Goal: Task Accomplishment & Management: Complete application form

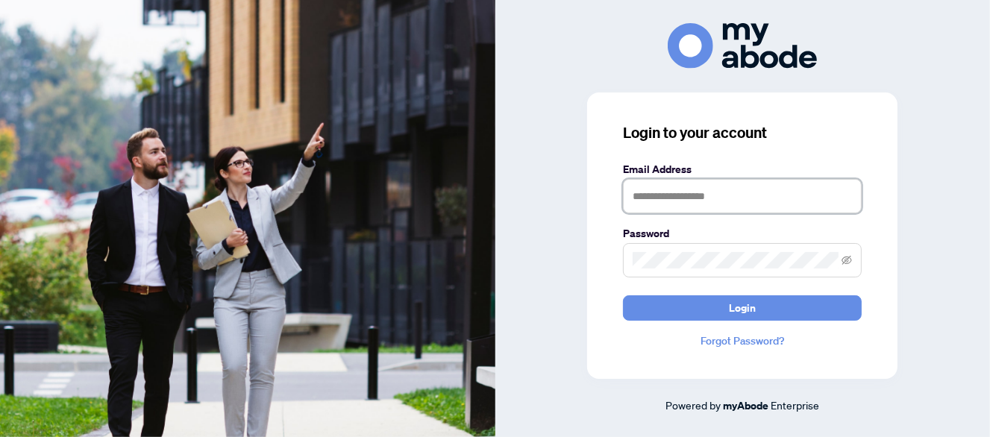
click at [677, 202] on input "text" at bounding box center [742, 196] width 239 height 34
type input "**********"
click at [623, 295] on button "Login" at bounding box center [742, 307] width 239 height 25
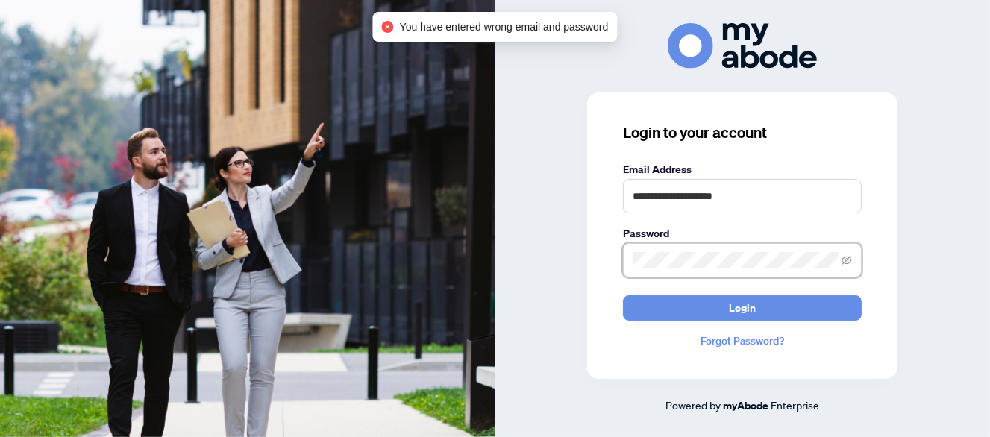
click at [579, 257] on div "**********" at bounding box center [742, 218] width 495 height 391
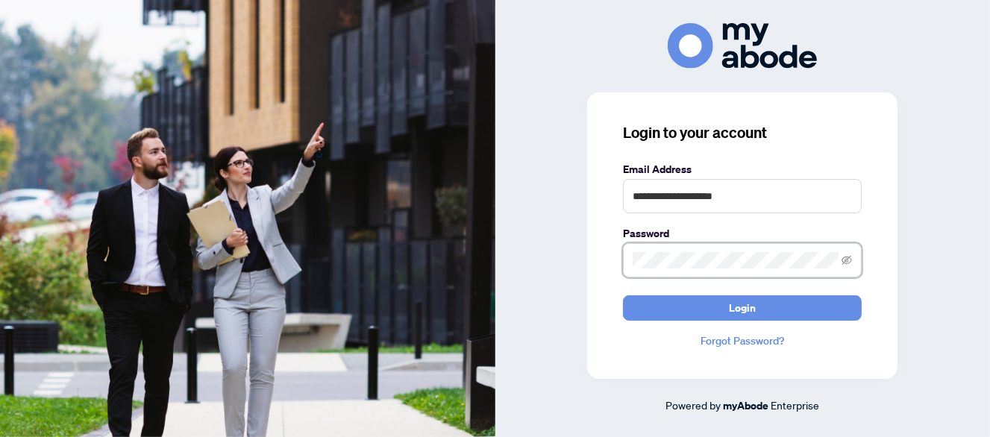
click at [623, 295] on button "Login" at bounding box center [742, 307] width 239 height 25
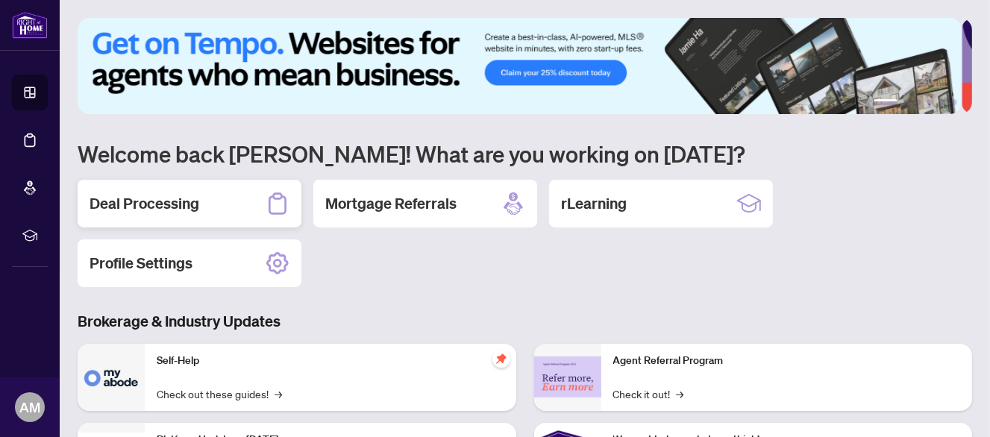
click at [162, 200] on h2 "Deal Processing" at bounding box center [145, 203] width 110 height 21
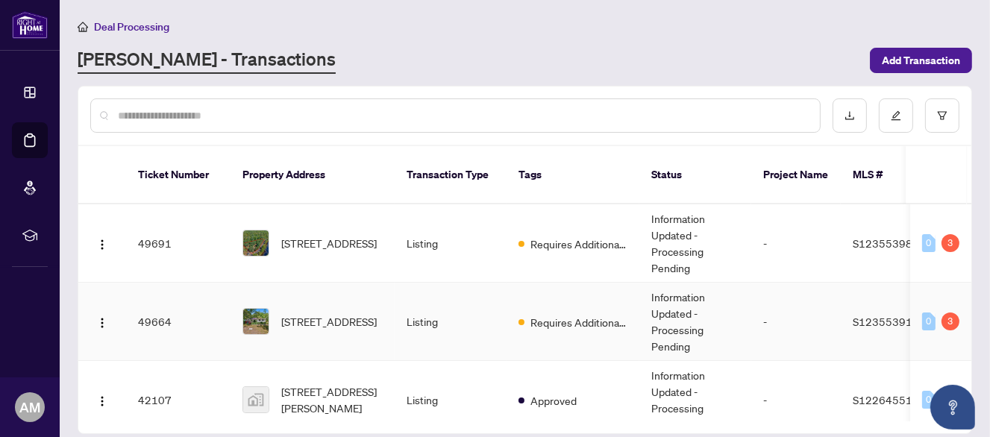
click at [157, 303] on td "49664" at bounding box center [178, 322] width 104 height 78
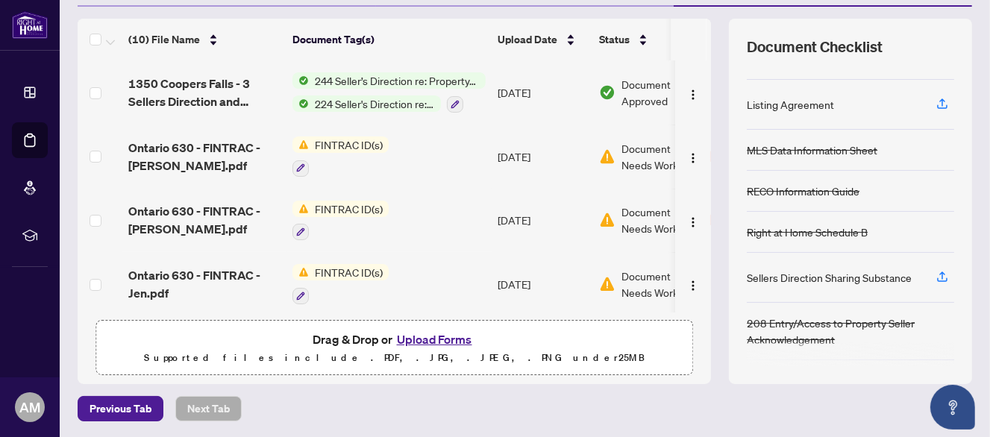
scroll to position [114, 0]
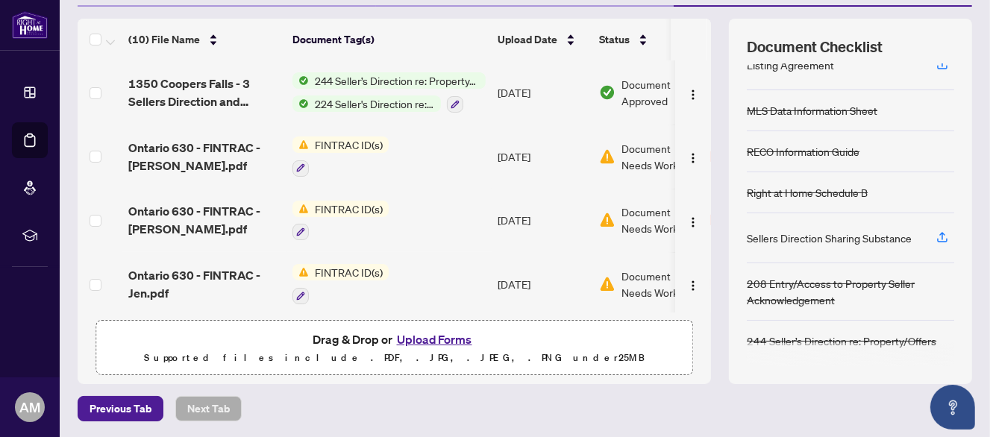
click at [415, 338] on button "Upload Forms" at bounding box center [434, 339] width 84 height 19
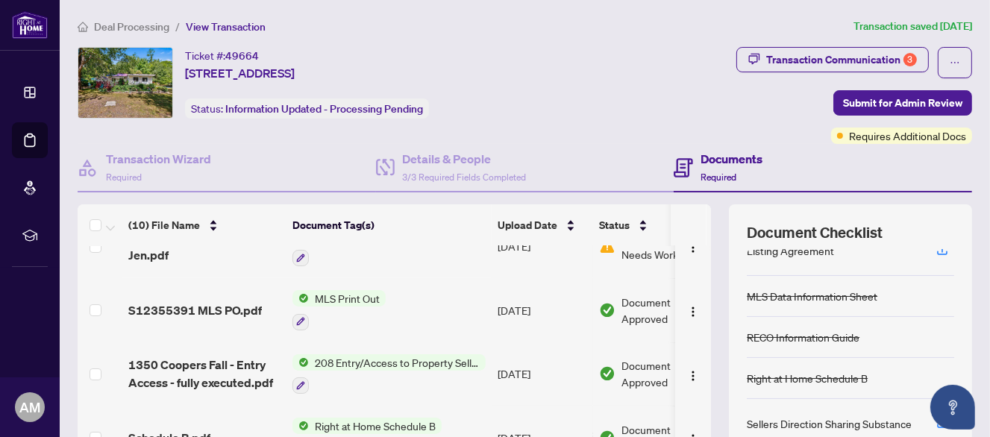
scroll to position [186, 0]
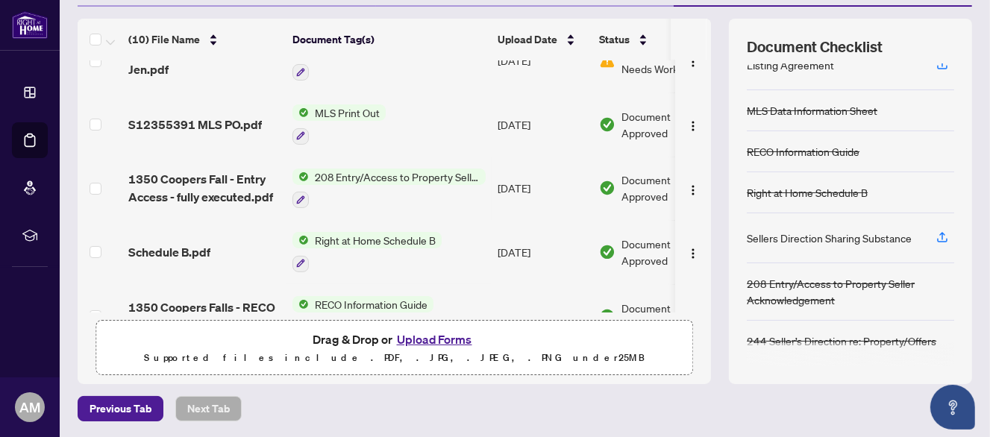
click at [425, 335] on button "Upload Forms" at bounding box center [434, 339] width 84 height 19
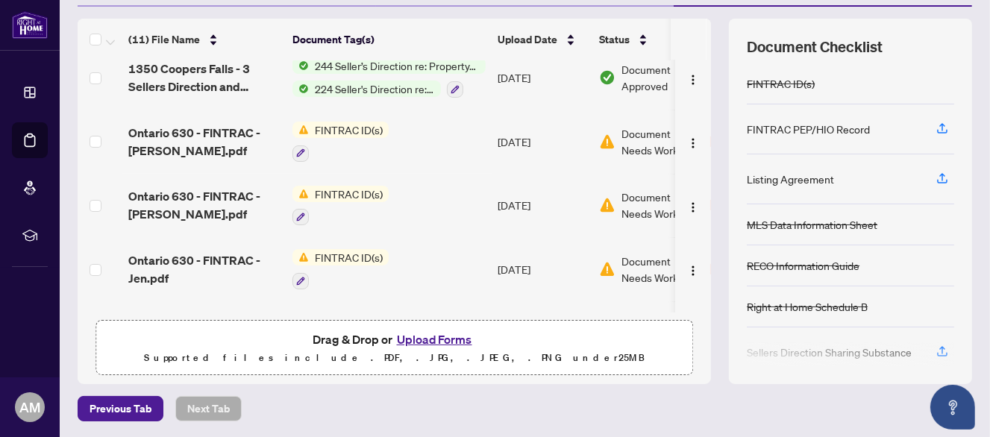
scroll to position [0, 0]
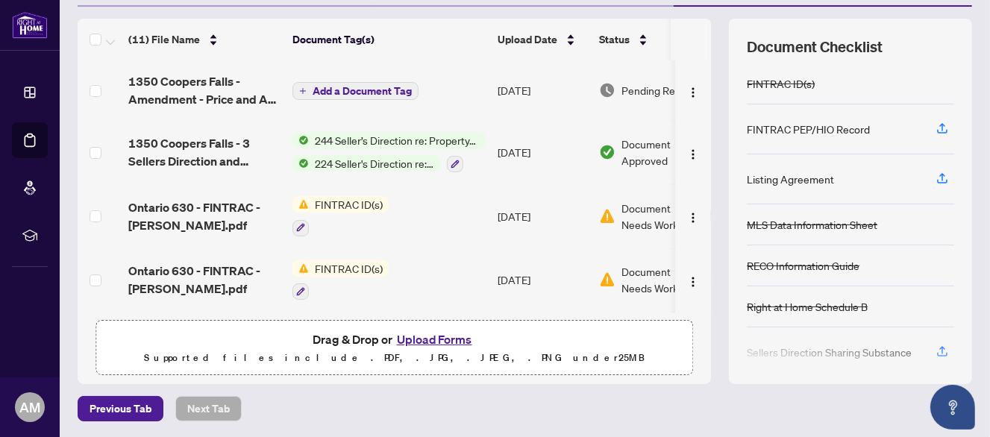
click at [318, 91] on span "Add a Document Tag" at bounding box center [362, 91] width 99 height 10
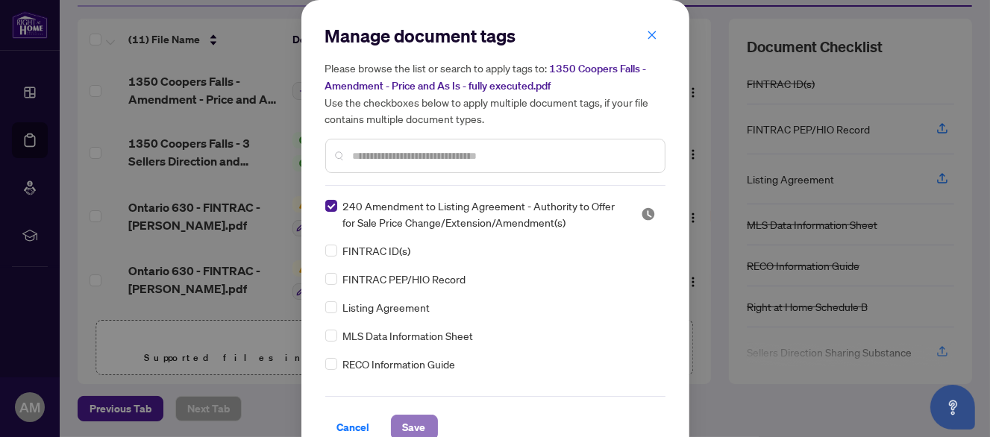
click at [406, 422] on span "Save" at bounding box center [414, 427] width 23 height 24
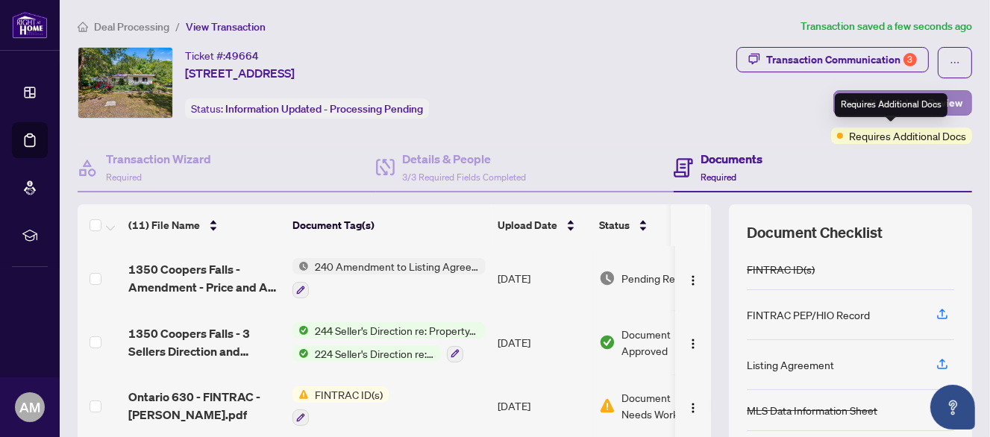
click at [882, 95] on div "Requires Additional Docs" at bounding box center [891, 105] width 113 height 24
click at [868, 101] on span "Submit for Admin Review" at bounding box center [902, 103] width 119 height 24
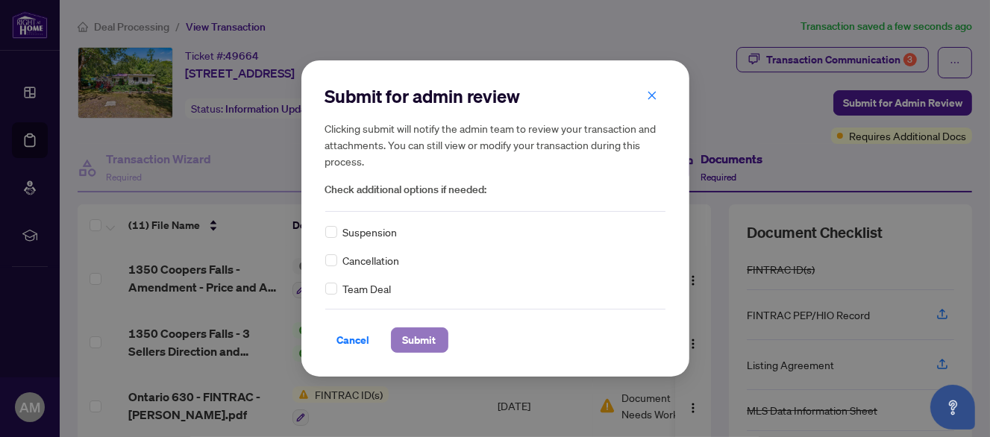
click at [427, 336] on span "Submit" at bounding box center [420, 340] width 34 height 24
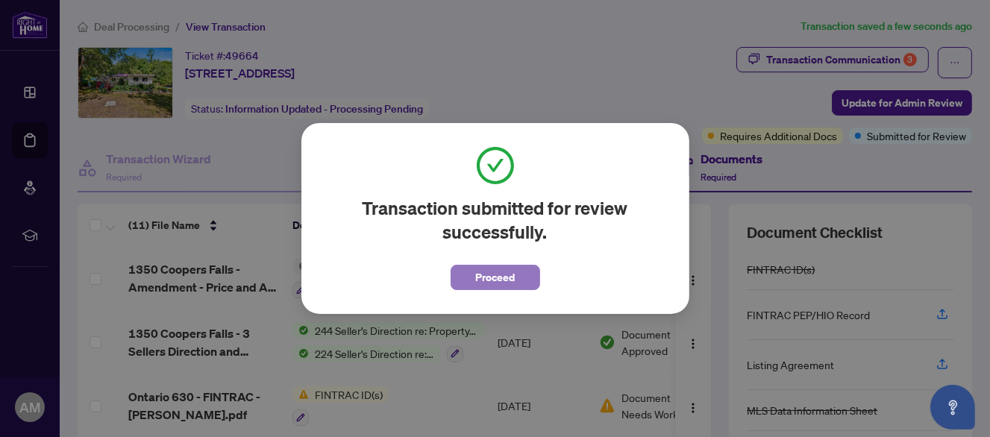
click at [497, 273] on span "Proceed" at bounding box center [495, 278] width 40 height 24
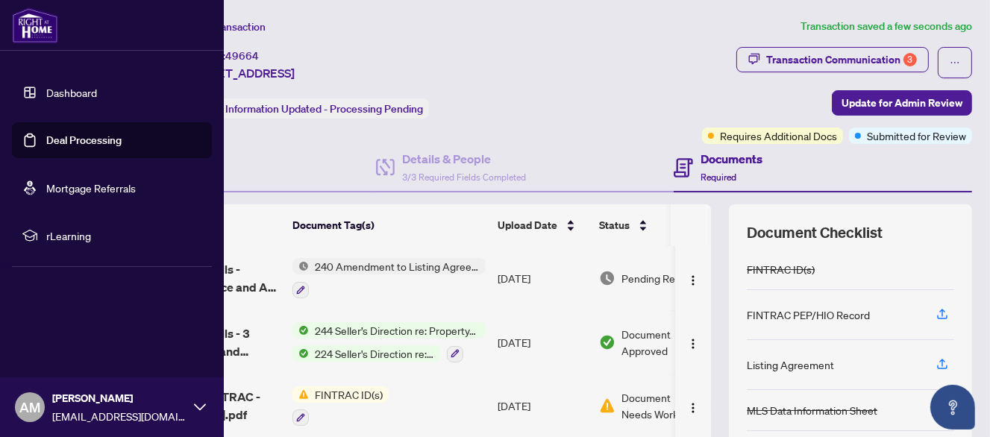
click at [78, 92] on link "Dashboard" at bounding box center [71, 92] width 51 height 13
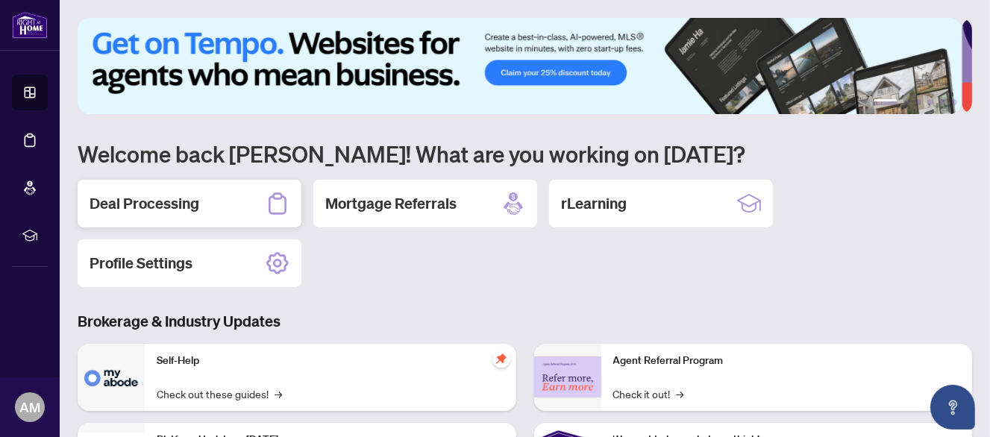
click at [235, 195] on div "Deal Processing" at bounding box center [190, 204] width 224 height 48
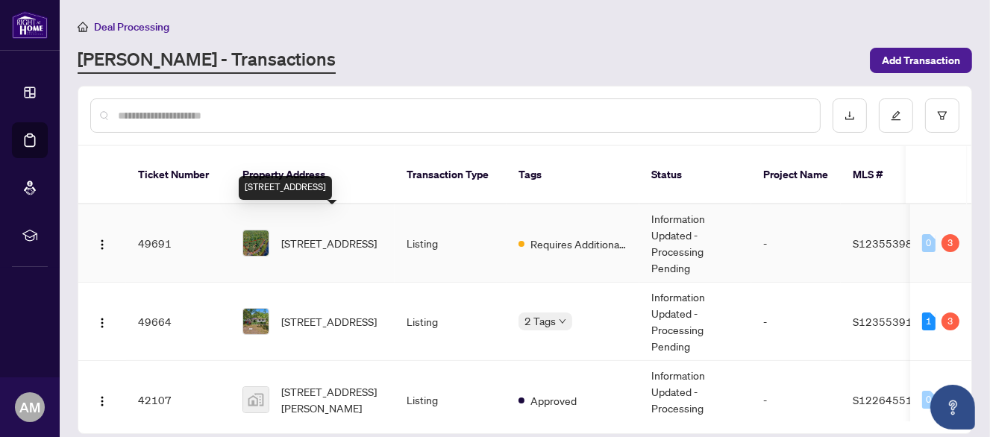
click at [313, 235] on span "[STREET_ADDRESS]" at bounding box center [328, 243] width 95 height 16
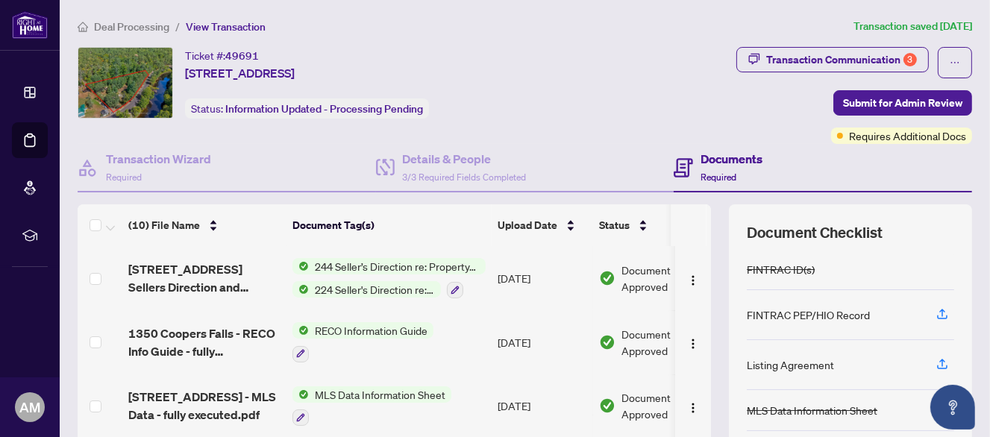
scroll to position [186, 0]
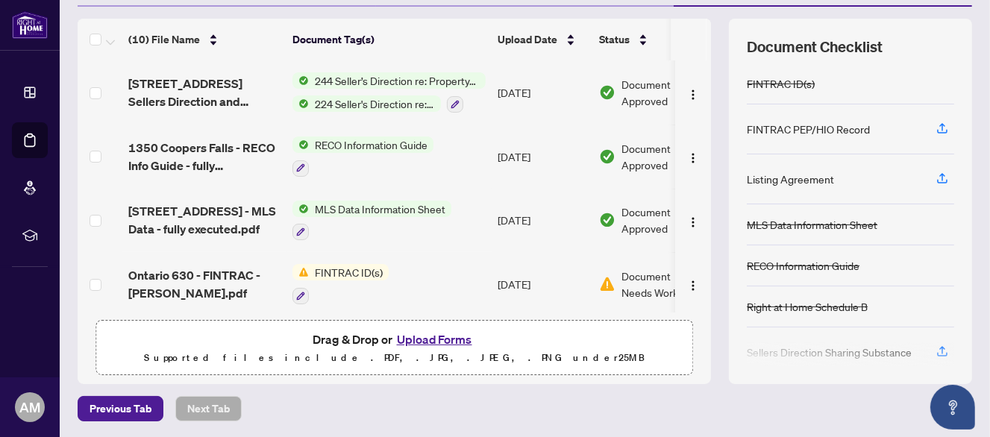
click at [419, 334] on button "Upload Forms" at bounding box center [434, 339] width 84 height 19
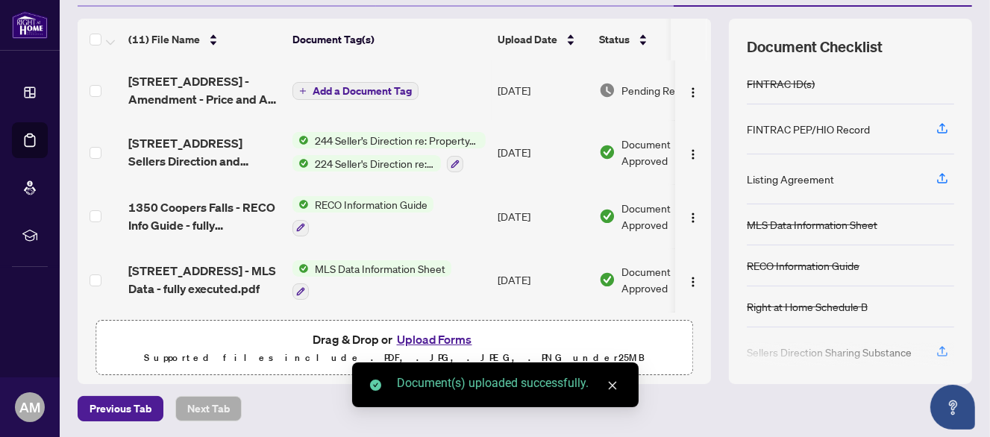
click at [350, 92] on span "Add a Document Tag" at bounding box center [362, 91] width 99 height 10
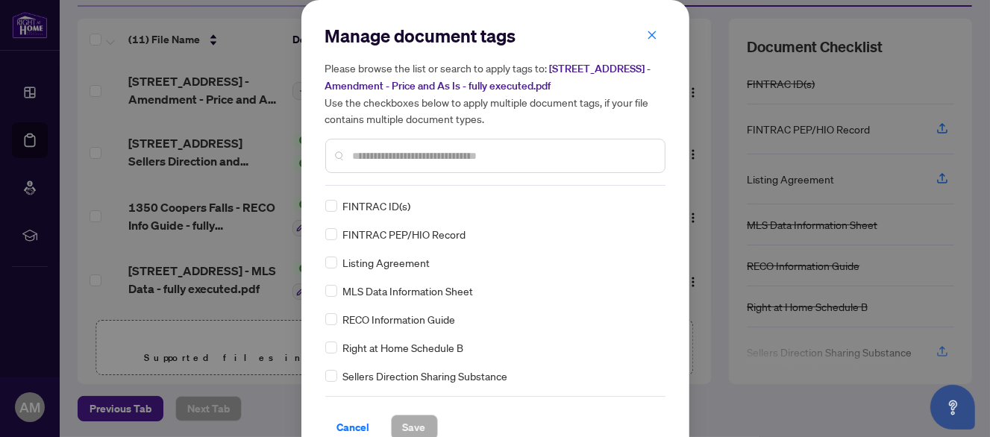
click at [504, 156] on input "text" at bounding box center [503, 156] width 300 height 16
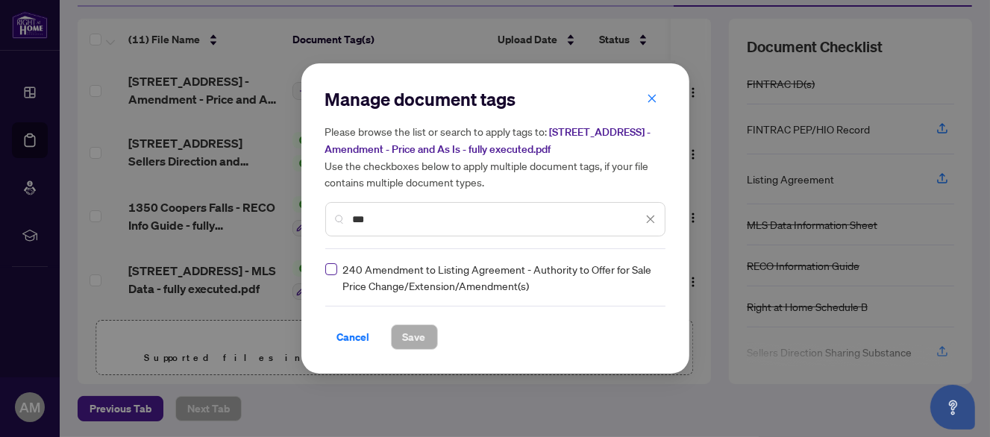
type input "***"
click at [409, 333] on span "Save" at bounding box center [414, 337] width 23 height 24
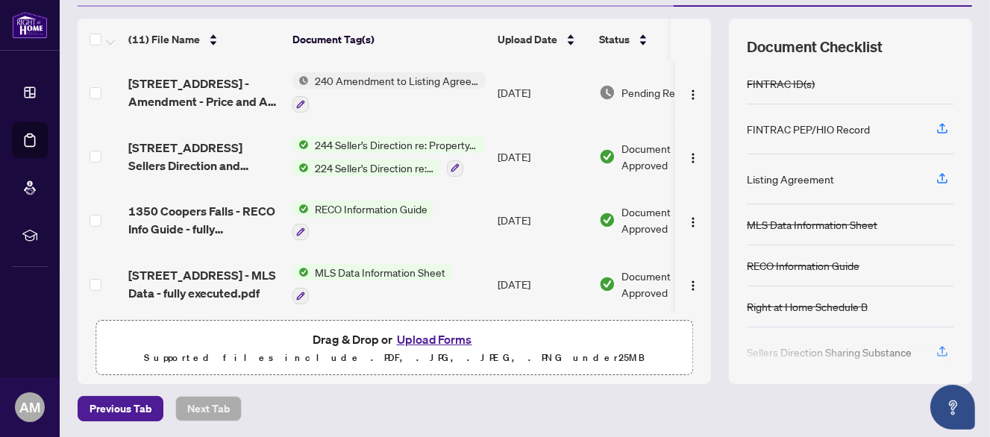
scroll to position [0, 0]
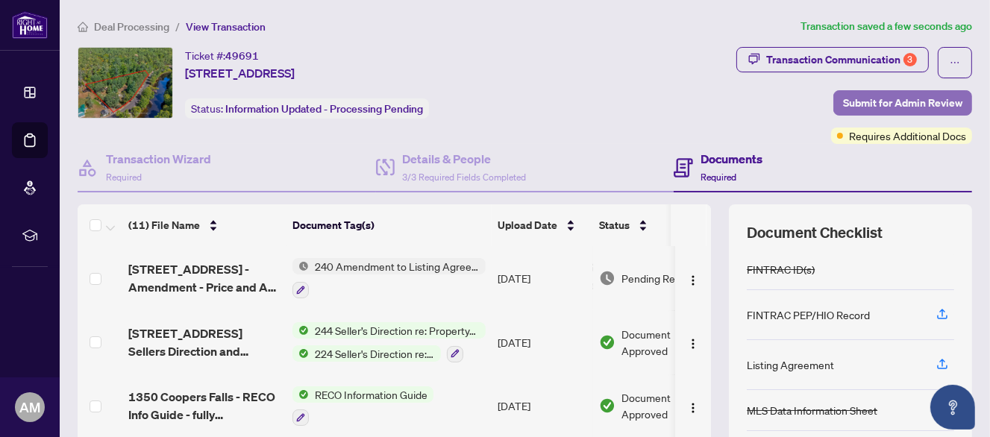
click at [873, 94] on span "Submit for Admin Review" at bounding box center [902, 103] width 119 height 24
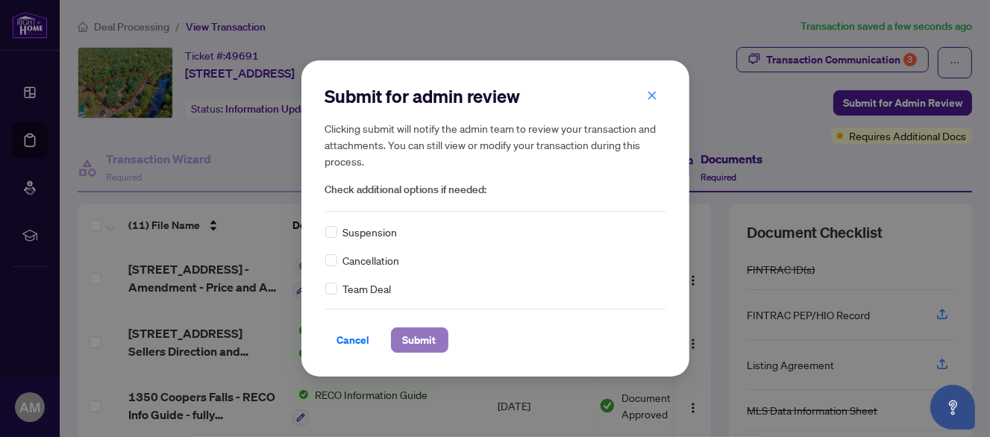
click at [409, 339] on span "Submit" at bounding box center [420, 340] width 34 height 24
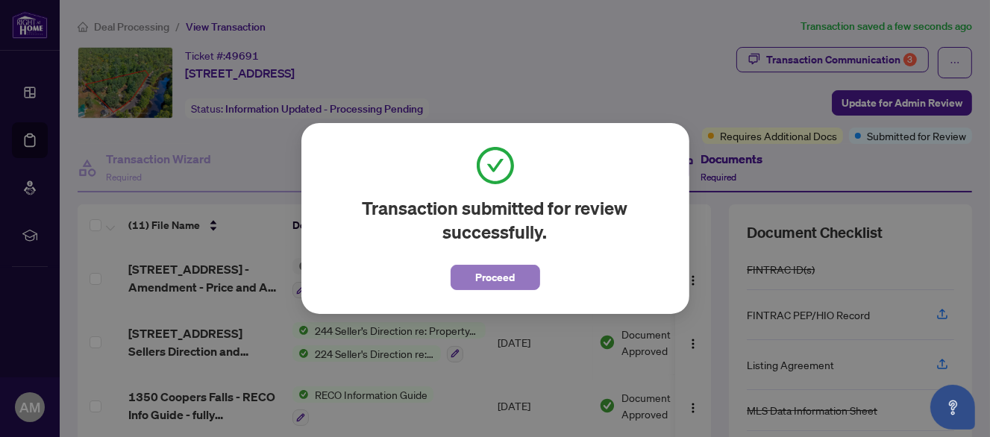
click at [475, 275] on span "Proceed" at bounding box center [495, 278] width 40 height 24
